Goal: Task Accomplishment & Management: Complete application form

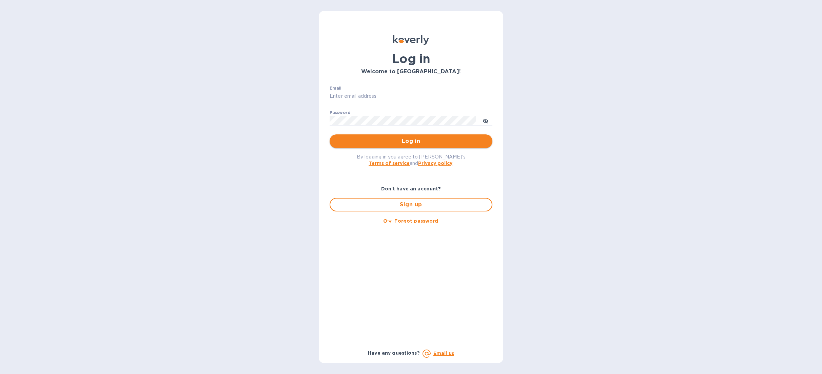
type input "[PERSON_NAME][EMAIL_ADDRESS][DOMAIN_NAME]"
click at [395, 143] on span "Log in" at bounding box center [411, 141] width 152 height 8
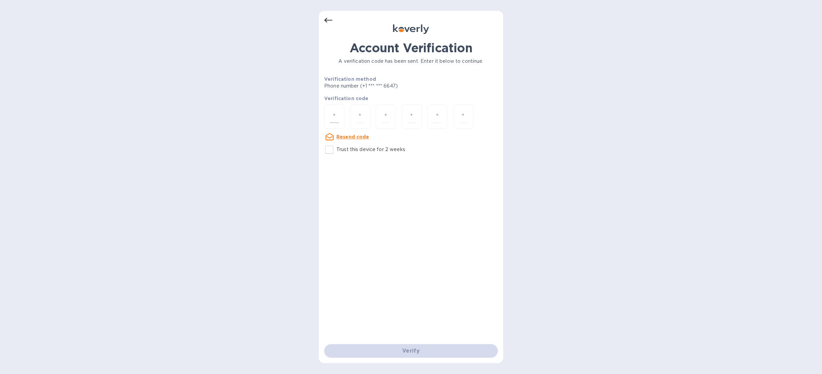
click at [335, 114] on input "number" at bounding box center [334, 116] width 9 height 13
type input "8"
type input "0"
type input "9"
type input "7"
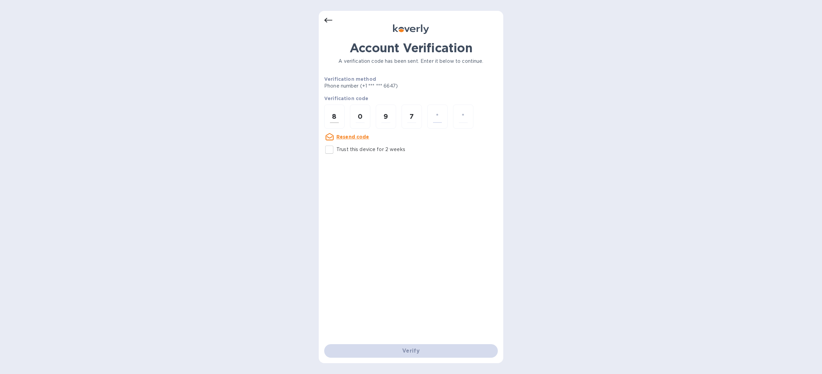
type input "8"
type input "2"
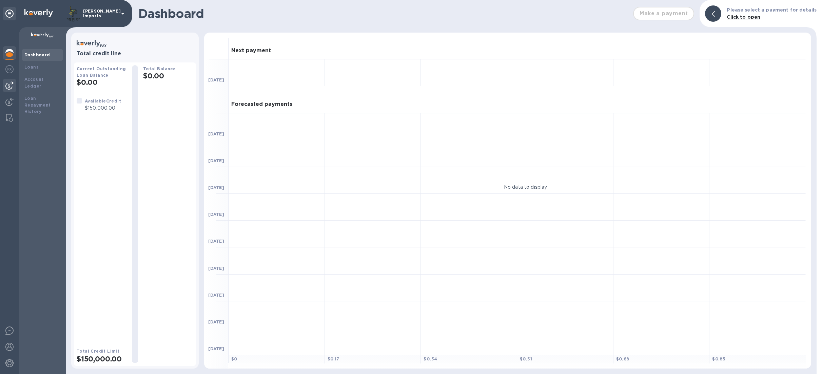
click at [10, 86] on img at bounding box center [9, 85] width 8 height 8
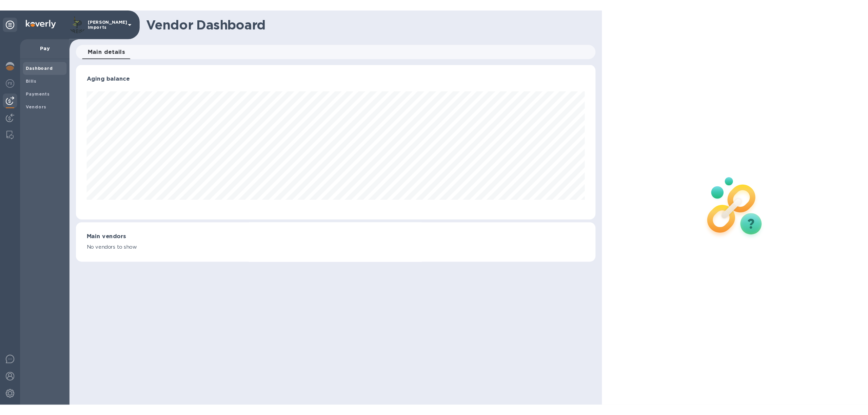
scroll to position [146, 492]
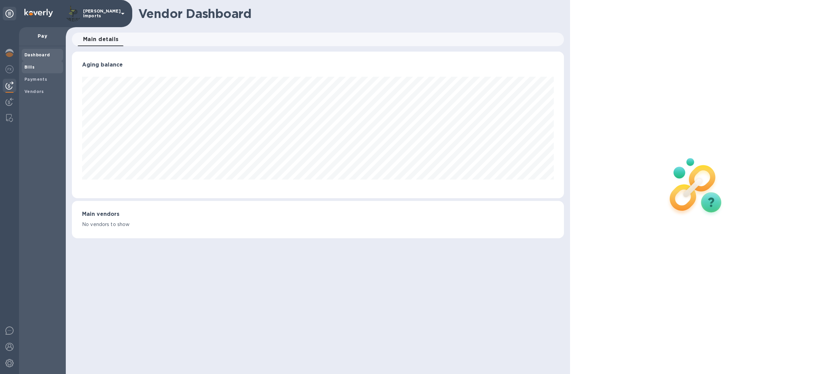
click at [31, 66] on b "Bills" at bounding box center [29, 66] width 10 height 5
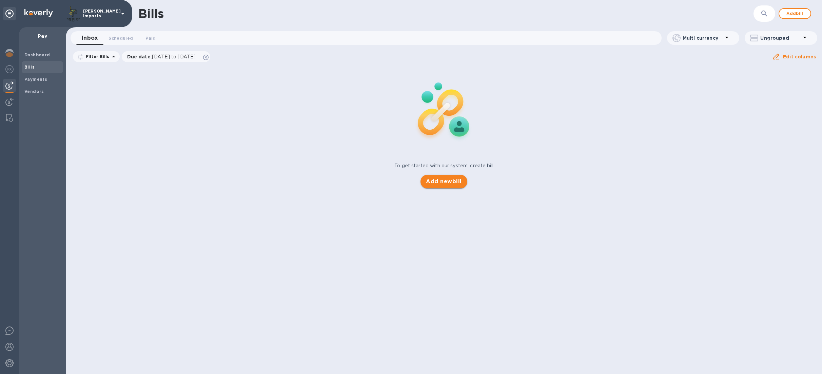
click at [445, 178] on span "Add new bill" at bounding box center [444, 181] width 36 height 8
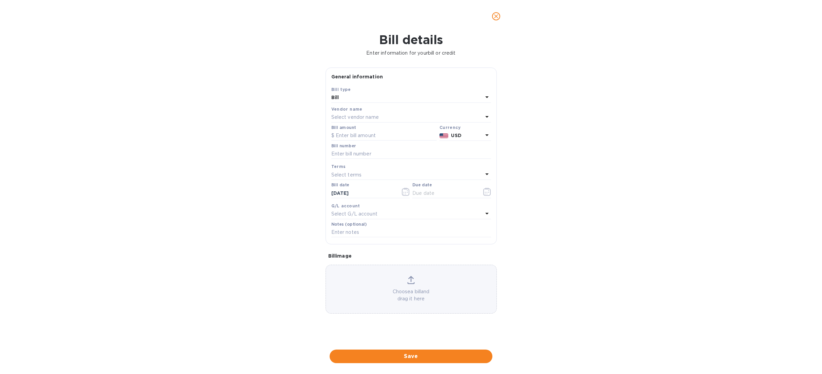
click at [347, 119] on p "Select vendor name" at bounding box center [354, 117] width 47 height 7
click at [357, 138] on input "text" at bounding box center [412, 136] width 120 height 10
type input "blac"
click at [345, 155] on p "Black Hole Holding BV" at bounding box center [408, 155] width 143 height 7
click at [360, 138] on input "text" at bounding box center [383, 136] width 105 height 10
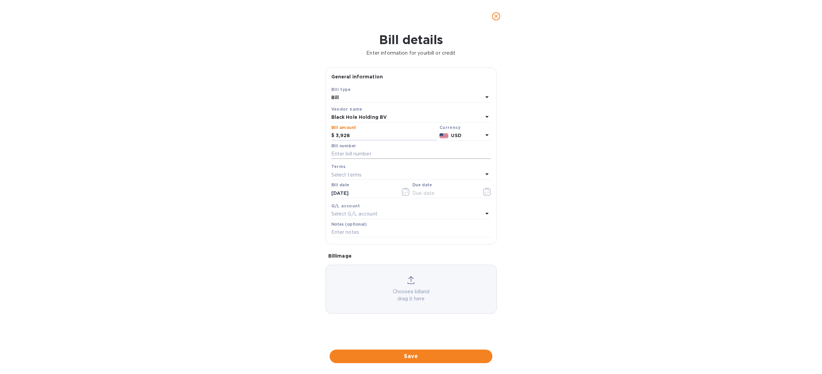
type input "3,928"
click at [367, 154] on input "text" at bounding box center [411, 154] width 160 height 10
type input "1217"
click at [666, 146] on div "Bill details Enter information for your bill or credit General information Save…" at bounding box center [411, 203] width 822 height 341
click at [416, 194] on input "text" at bounding box center [444, 193] width 64 height 10
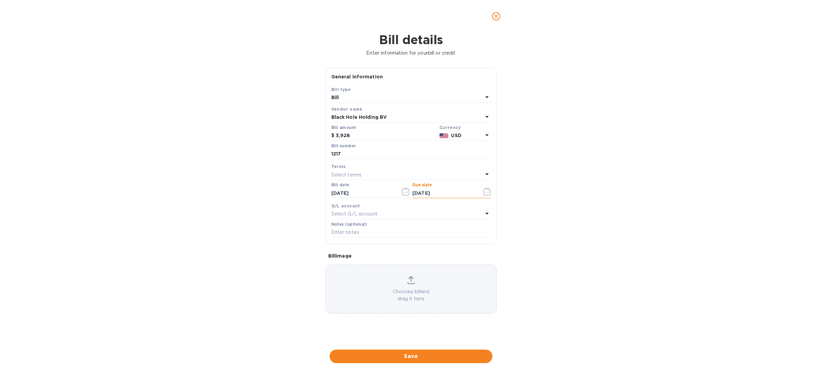
type input "09/25/2025"
click at [342, 155] on input "1217" at bounding box center [411, 154] width 160 height 10
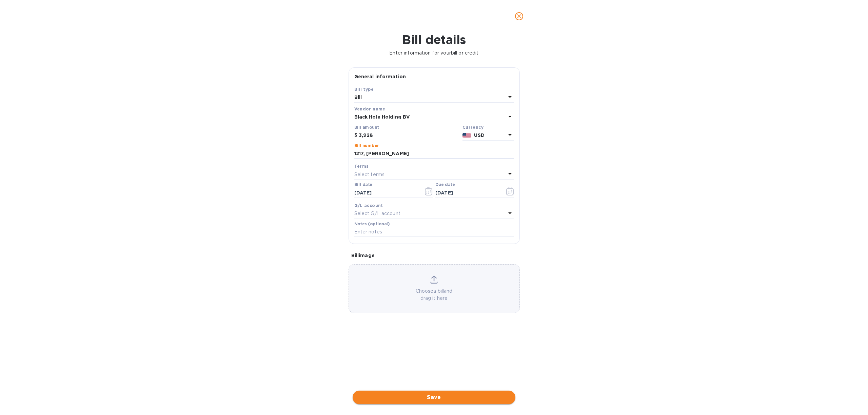
type input "1217, August sales"
click at [422, 373] on span "Save" at bounding box center [434, 398] width 152 height 8
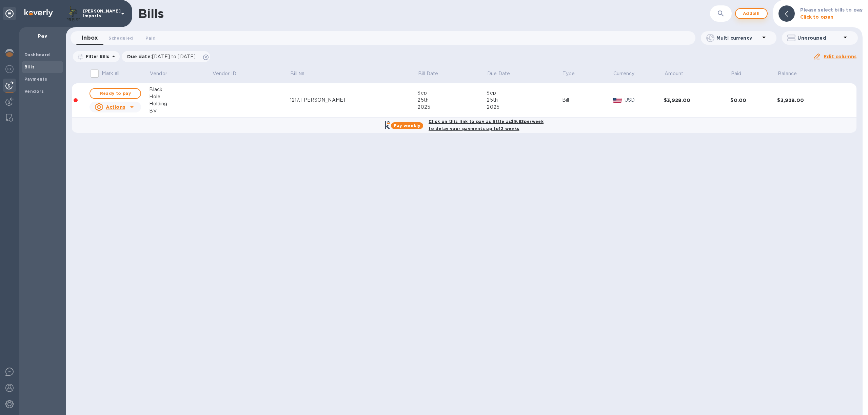
click at [755, 12] on span "Add bill" at bounding box center [751, 13] width 20 height 8
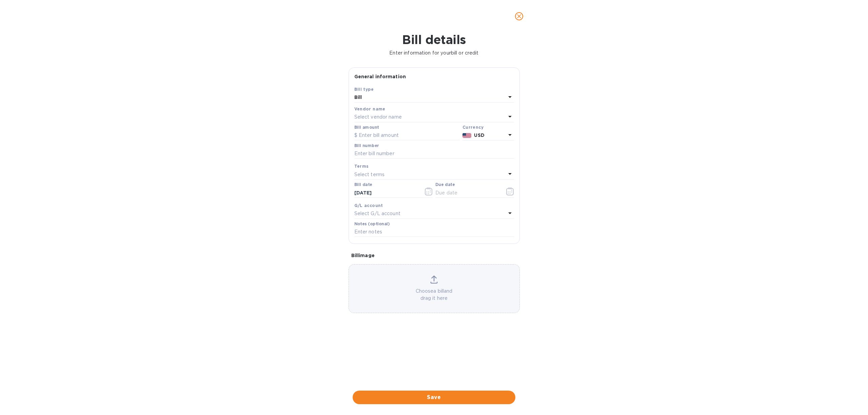
click at [372, 116] on p "Select vendor name" at bounding box center [377, 117] width 47 height 7
click at [388, 137] on input "text" at bounding box center [435, 136] width 120 height 10
type input "full cir"
click at [393, 155] on p "Full Circle Craft Distillers Co. Inc." at bounding box center [431, 155] width 143 height 7
click at [368, 130] on label "Bill amount" at bounding box center [366, 127] width 24 height 4
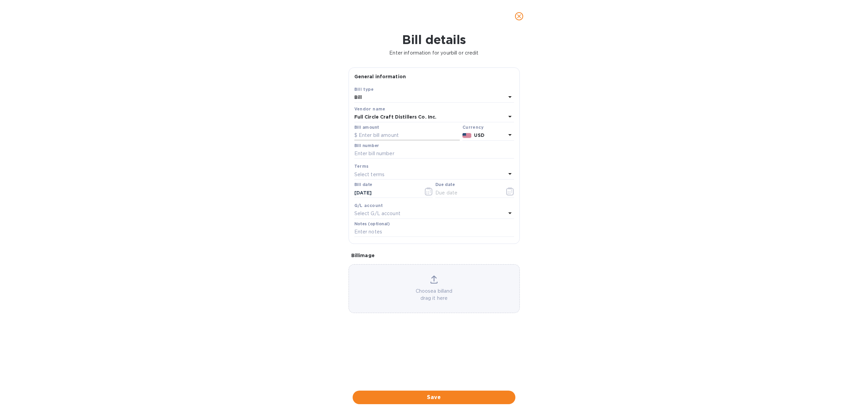
click at [368, 134] on input "text" at bounding box center [406, 136] width 105 height 10
type input "1,027.20"
click at [385, 156] on input "text" at bounding box center [434, 154] width 160 height 10
click at [582, 140] on div "Bill details Enter information for your bill or credit General information Save…" at bounding box center [434, 224] width 868 height 383
click at [459, 198] on input "text" at bounding box center [467, 193] width 64 height 10
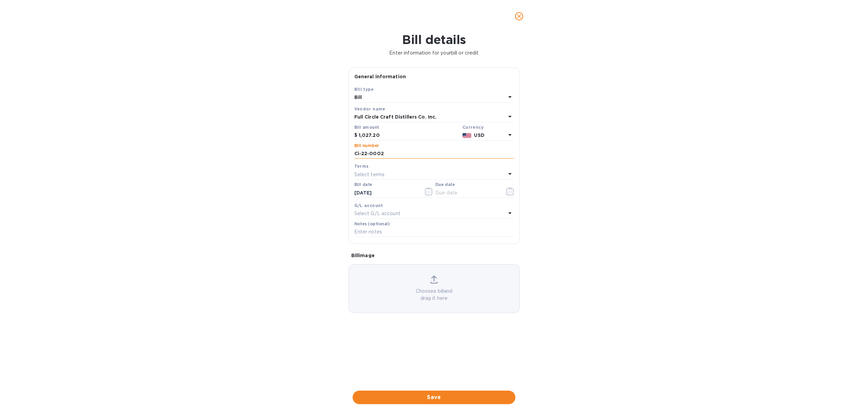
drag, startPoint x: 397, startPoint y: 156, endPoint x: 391, endPoint y: 157, distance: 5.4
click at [397, 156] on input "Ci-22-0002" at bounding box center [434, 154] width 160 height 10
click at [359, 156] on input "Ci-22-0002" at bounding box center [434, 154] width 160 height 10
click at [397, 157] on input "CI-22-0002" at bounding box center [434, 154] width 160 height 10
type input "CI-22-0002, Augsut sales"
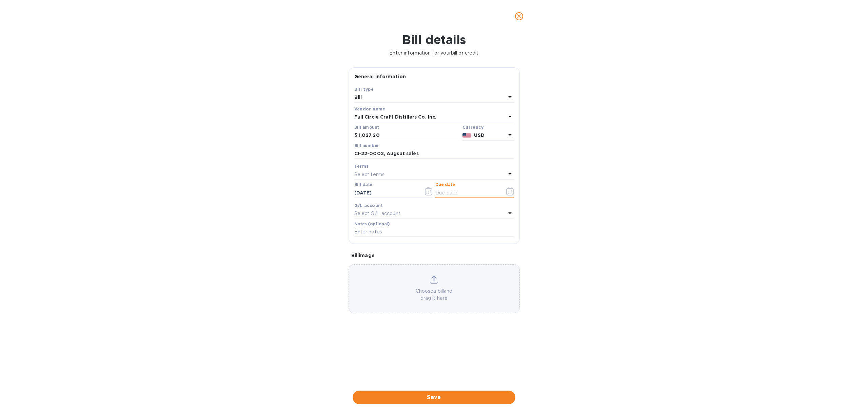
click at [466, 196] on input "text" at bounding box center [467, 193] width 64 height 10
type input "09/25/2025"
click at [444, 373] on span "Save" at bounding box center [434, 398] width 152 height 8
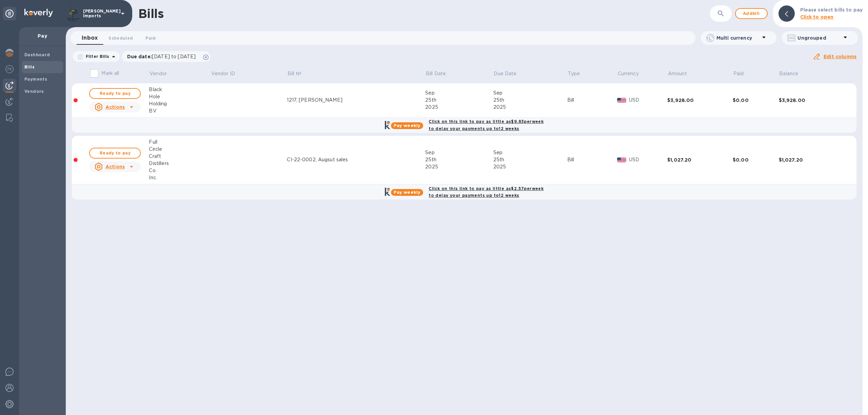
click at [315, 154] on td "CI-22-0002, Augsut sales" at bounding box center [356, 160] width 138 height 48
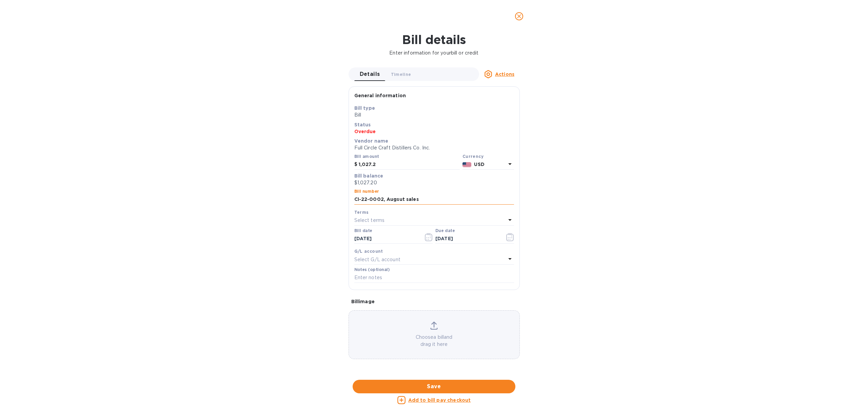
drag, startPoint x: 402, startPoint y: 198, endPoint x: 395, endPoint y: 200, distance: 6.9
click at [395, 200] on input "CI-22-0002, Augsut sales" at bounding box center [434, 200] width 160 height 10
type input "CI-22-0002, August sales"
click at [456, 373] on span "Save" at bounding box center [434, 387] width 152 height 8
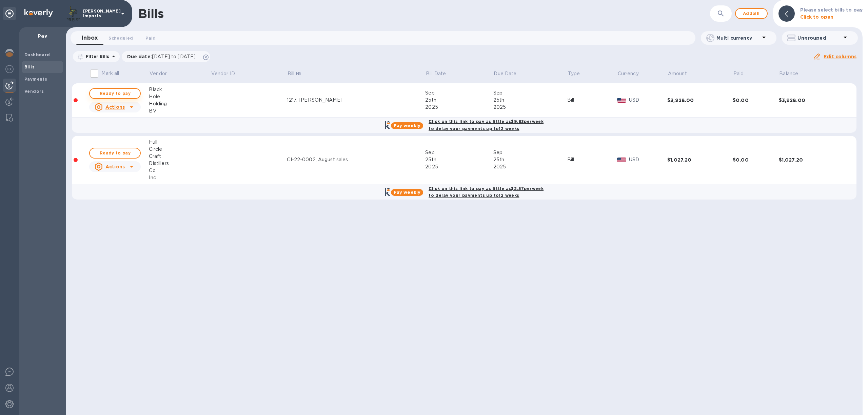
click at [131, 94] on span "Ready to pay" at bounding box center [114, 94] width 39 height 8
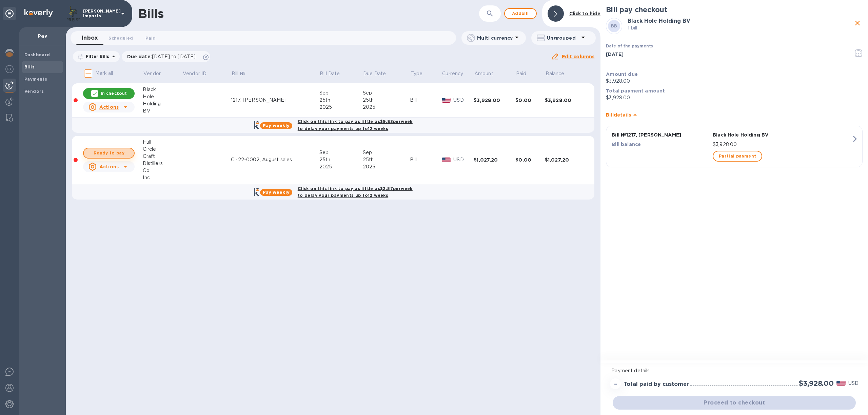
click at [117, 155] on span "Ready to pay" at bounding box center [108, 153] width 39 height 8
checkbox input "true"
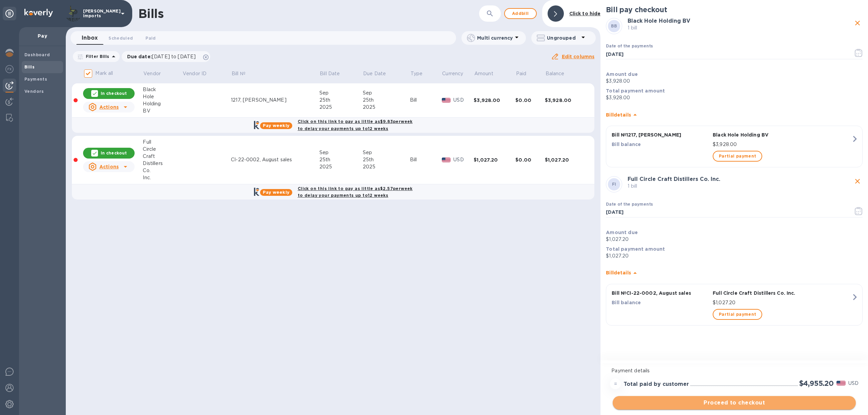
click at [791, 373] on span "Proceed to checkout" at bounding box center [734, 403] width 232 height 8
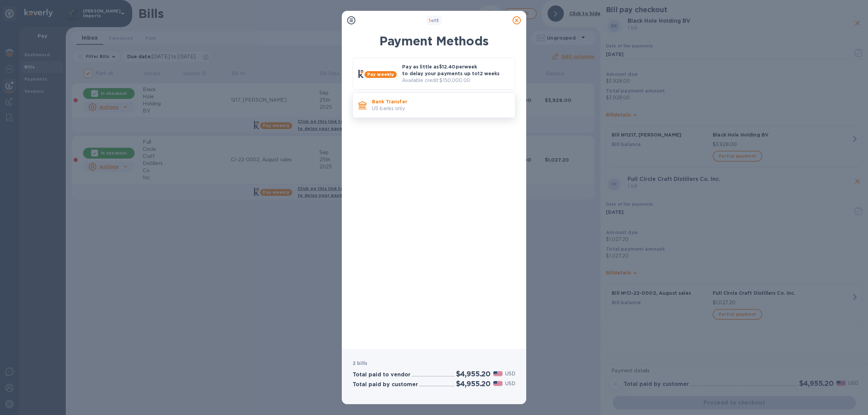
click at [440, 109] on p "US banks only." at bounding box center [441, 108] width 138 height 7
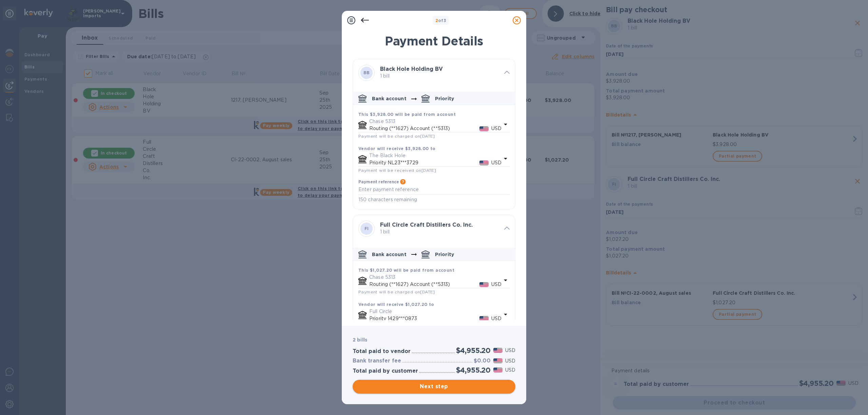
click at [459, 373] on span "Next step" at bounding box center [434, 387] width 152 height 8
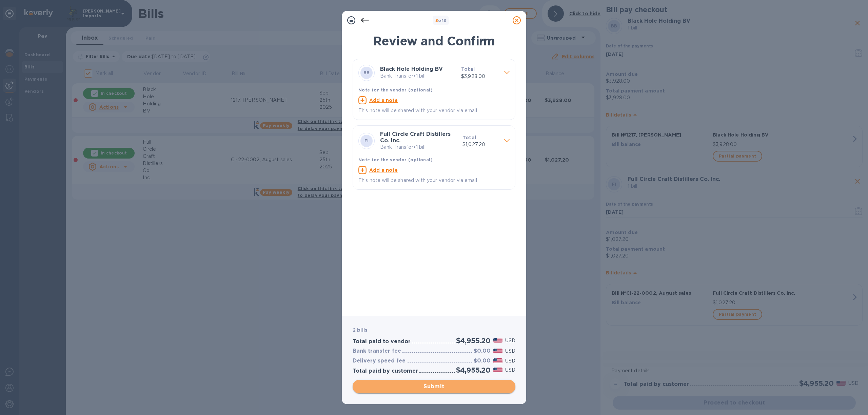
click at [460, 373] on span "Submit" at bounding box center [434, 387] width 152 height 8
